Goal: Task Accomplishment & Management: Manage account settings

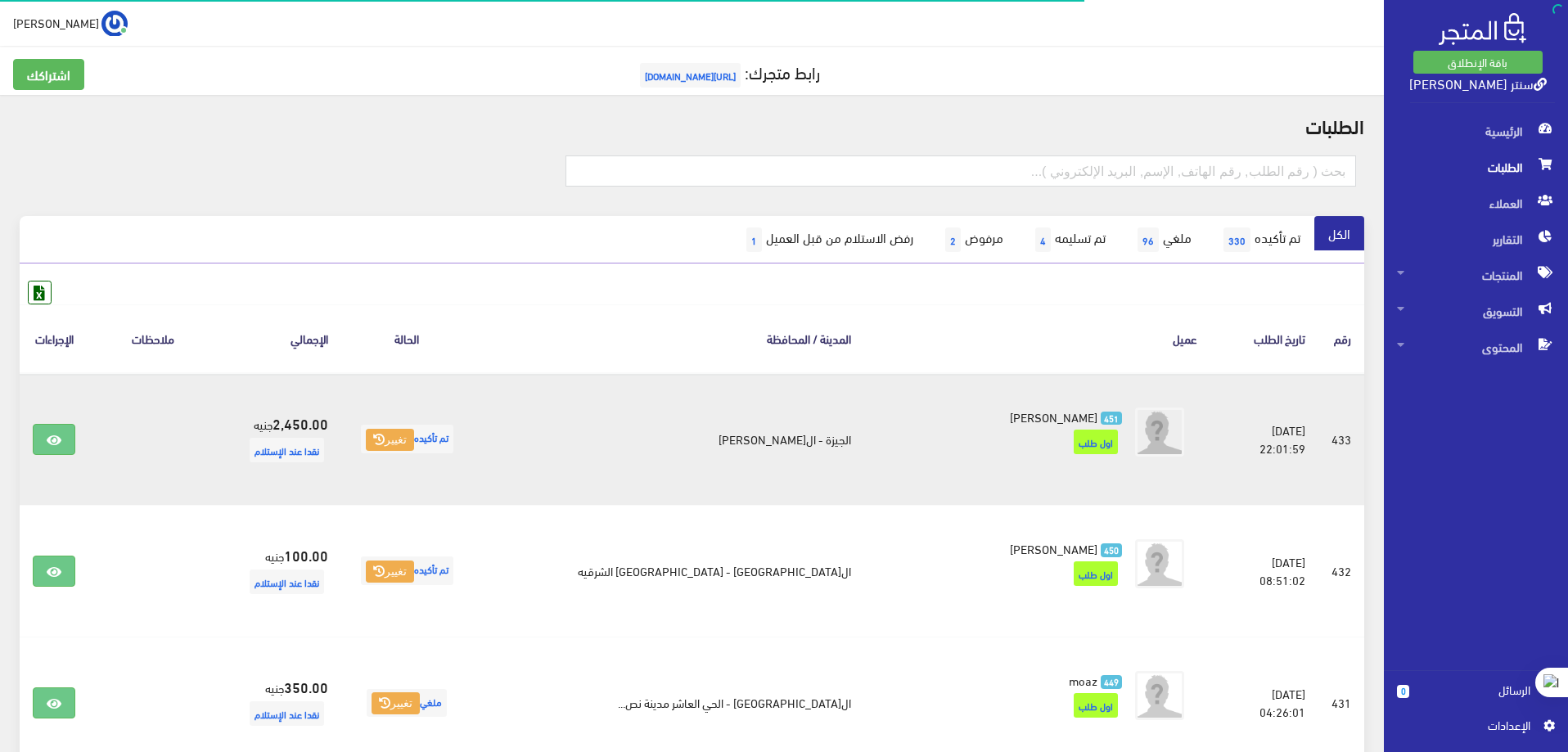
scroll to position [82, 0]
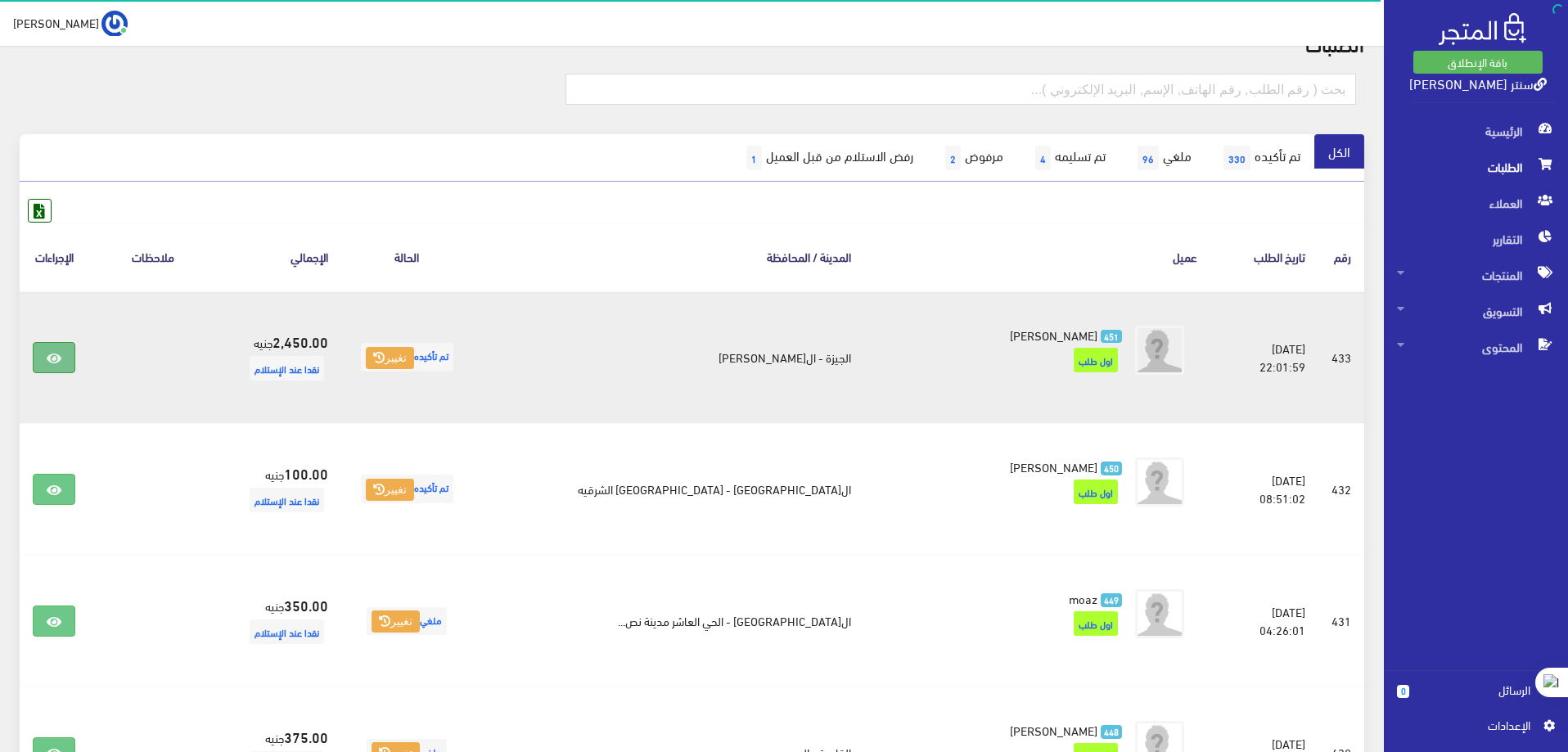
click at [46, 355] on link at bounding box center [54, 357] width 42 height 31
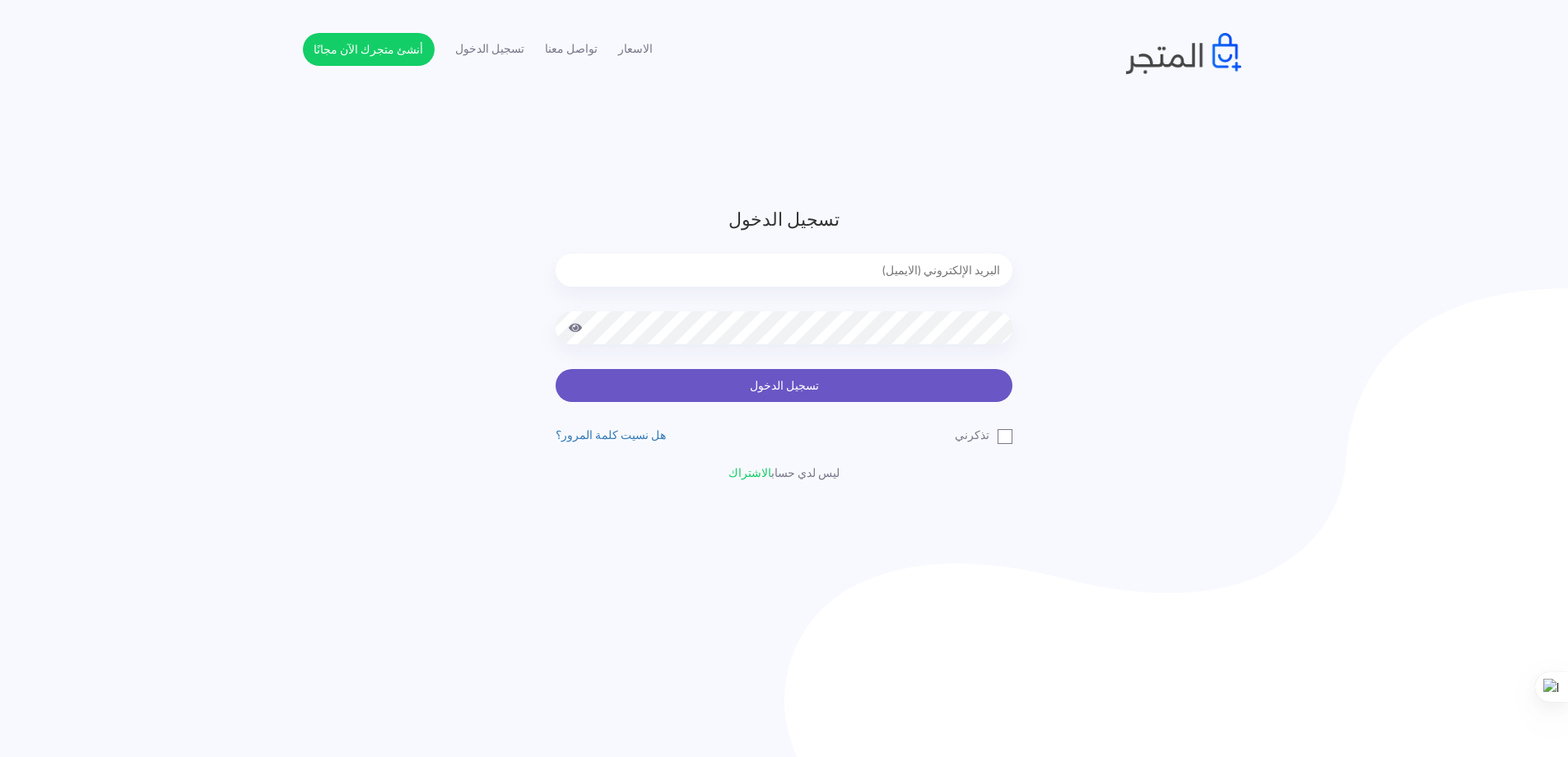
type input "[EMAIL_ADDRESS][DOMAIN_NAME]"
click at [821, 380] on button "تسجيل الدخول" at bounding box center [783, 385] width 456 height 33
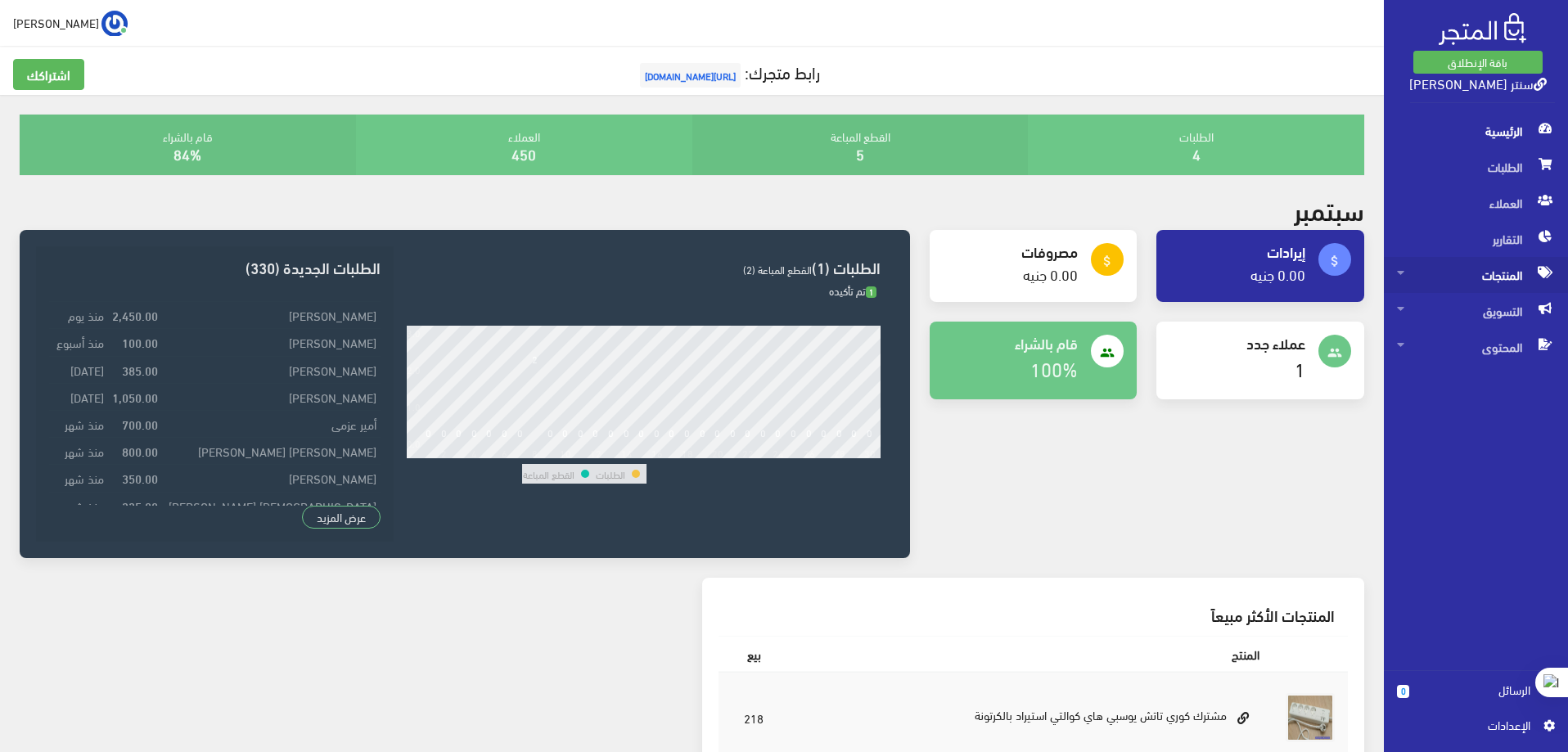
click at [1495, 282] on span "المنتجات" at bounding box center [1476, 275] width 158 height 36
